Goal: Check status

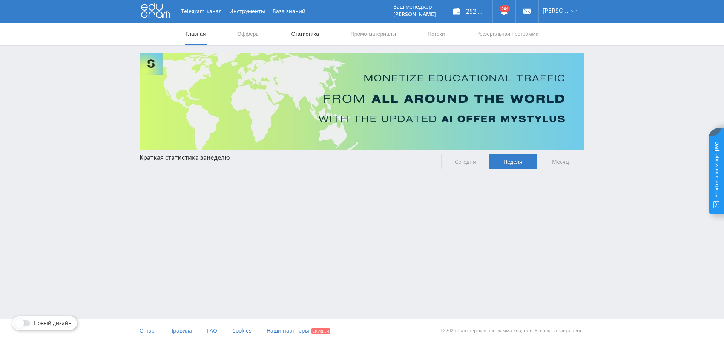
click at [304, 32] on link "Статистика" at bounding box center [304, 34] width 29 height 23
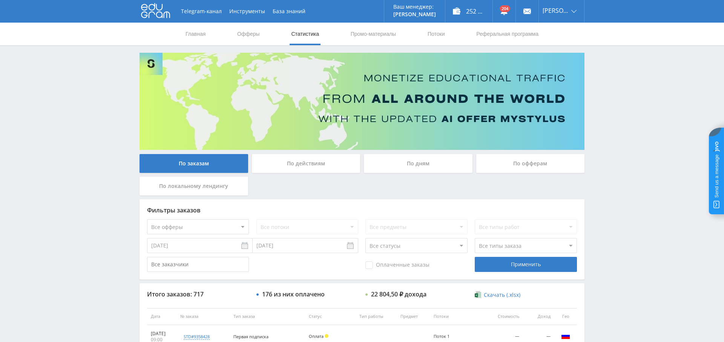
click at [420, 164] on div "По дням" at bounding box center [418, 163] width 109 height 19
click at [0, 0] on input "По дням" at bounding box center [0, 0] width 0 height 0
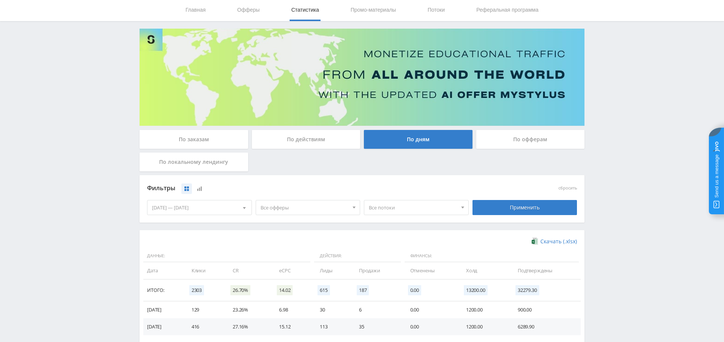
scroll to position [31, 0]
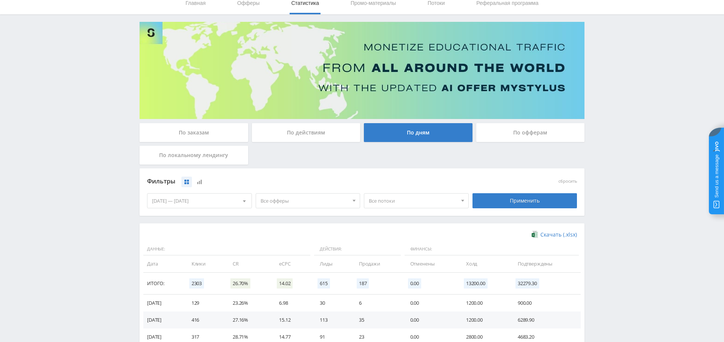
drag, startPoint x: 310, startPoint y: 200, endPoint x: 301, endPoint y: 199, distance: 8.7
click at [309, 200] on span "Все офферы" at bounding box center [305, 201] width 88 height 14
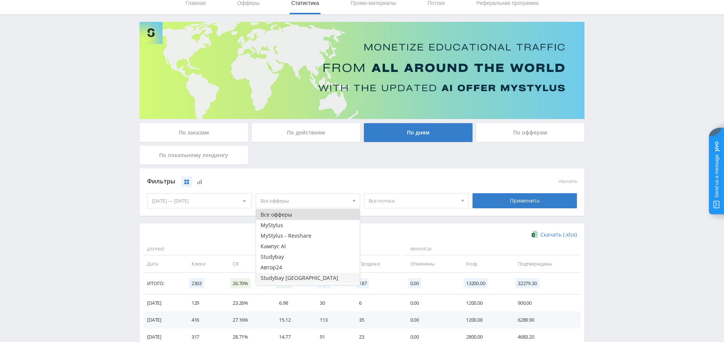
scroll to position [20, 0]
click at [298, 280] on button "Study AI (RevShare)" at bounding box center [308, 280] width 104 height 11
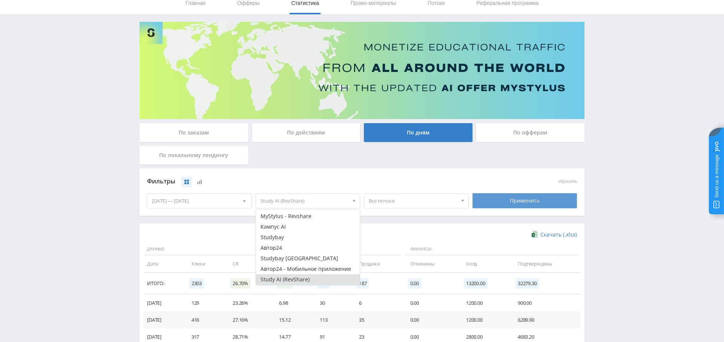
click at [517, 203] on div "Применить" at bounding box center [525, 201] width 105 height 15
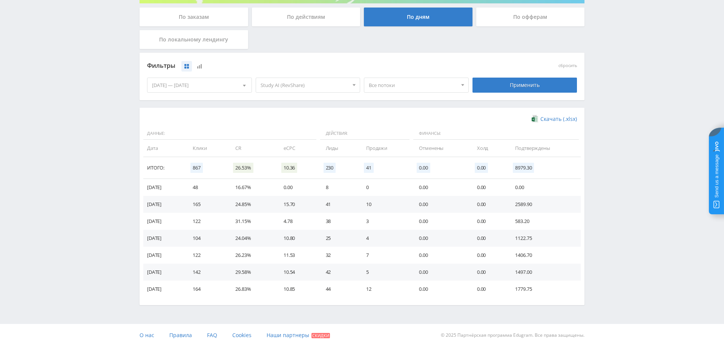
scroll to position [146, 0]
click at [206, 86] on div "[DATE] — [DATE]" at bounding box center [199, 85] width 104 height 14
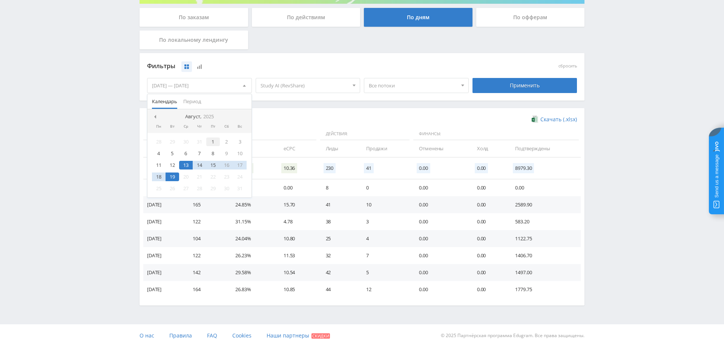
click at [213, 142] on div "1" at bounding box center [213, 142] width 14 height 9
click at [172, 177] on div "19" at bounding box center [173, 177] width 14 height 9
click at [494, 88] on div "Применить" at bounding box center [525, 85] width 105 height 15
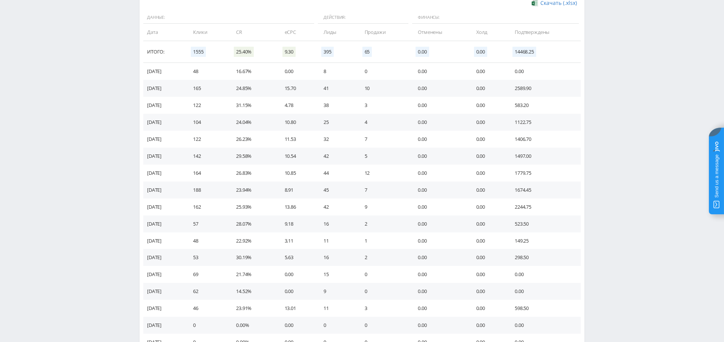
scroll to position [0, 0]
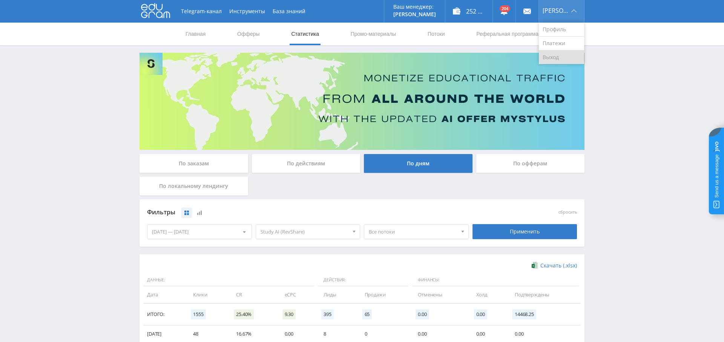
click at [562, 53] on link "Выход" at bounding box center [561, 58] width 45 height 14
